Goal: Obtain resource: Download file/media

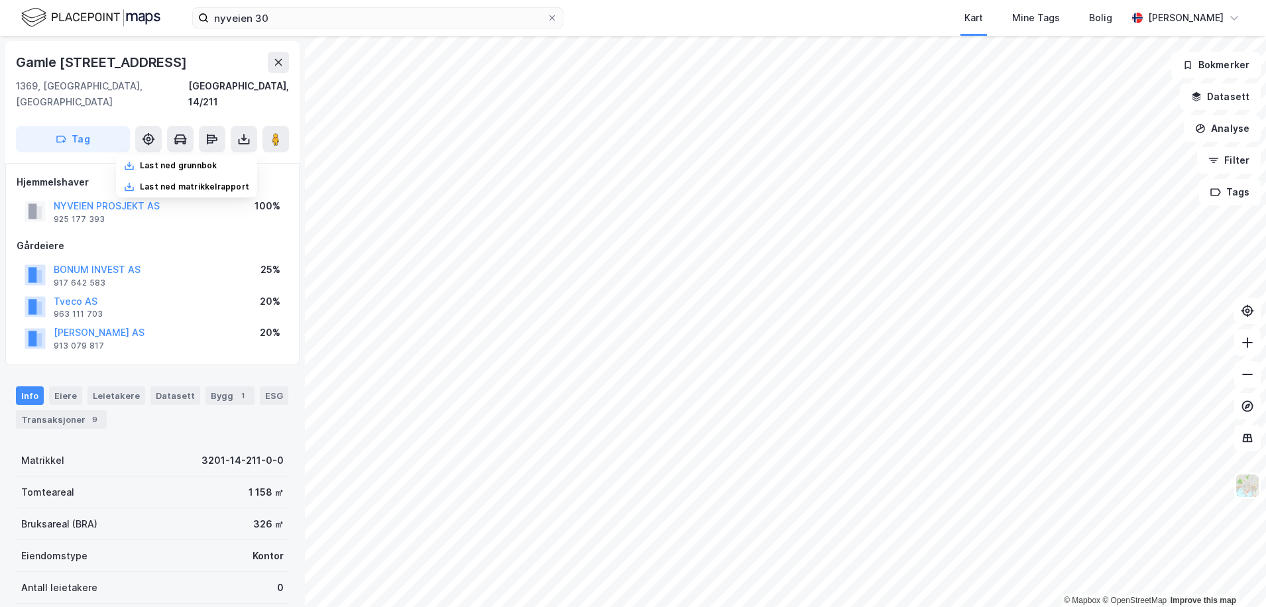
scroll to position [1, 0]
click at [166, 160] on div "Last ned grunnbok" at bounding box center [178, 165] width 77 height 11
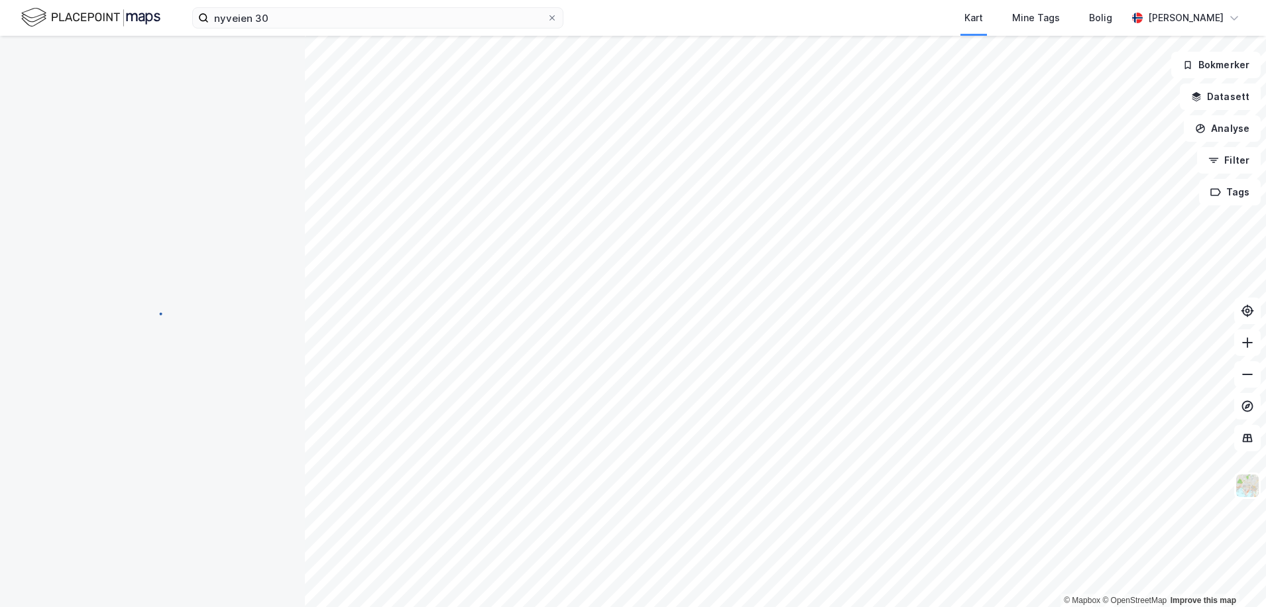
scroll to position [1, 0]
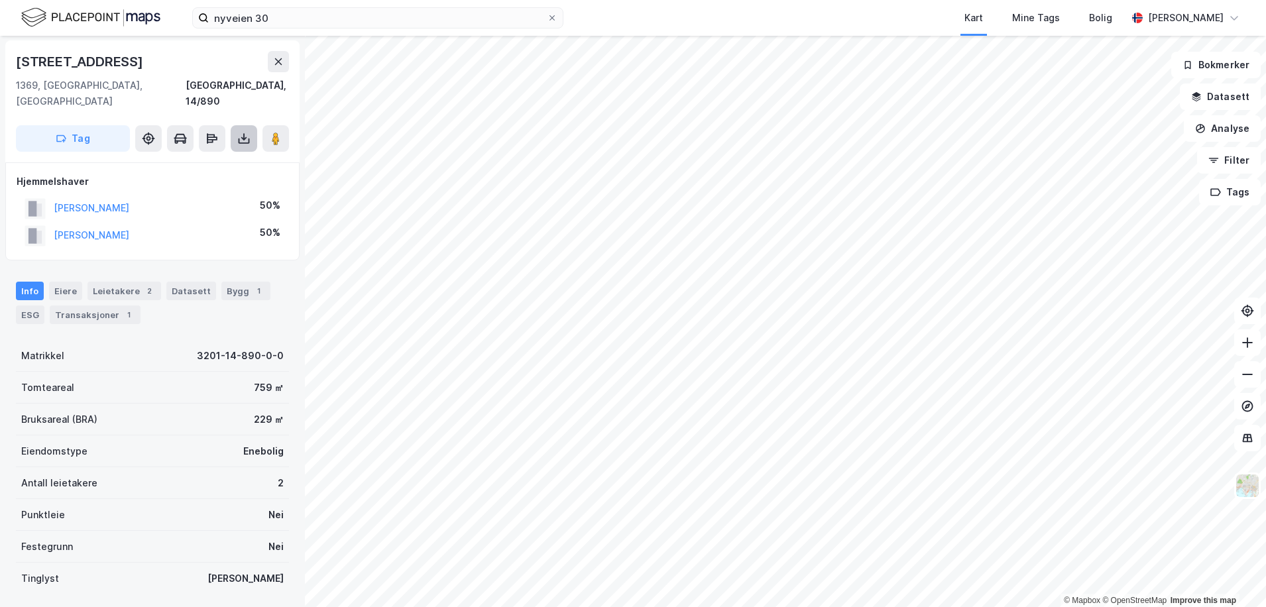
click at [243, 132] on icon at bounding box center [243, 138] width 13 height 13
